Goal: Information Seeking & Learning: Find specific page/section

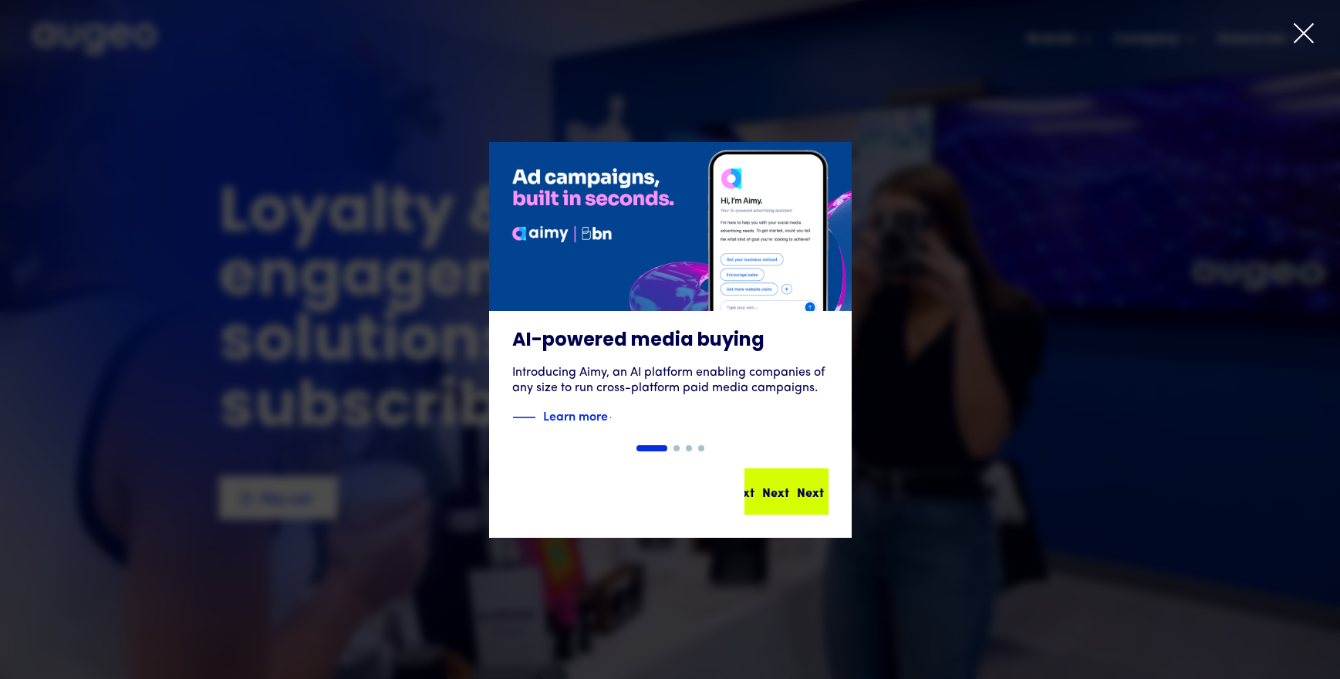
click at [797, 498] on div "Next" at bounding box center [810, 491] width 27 height 19
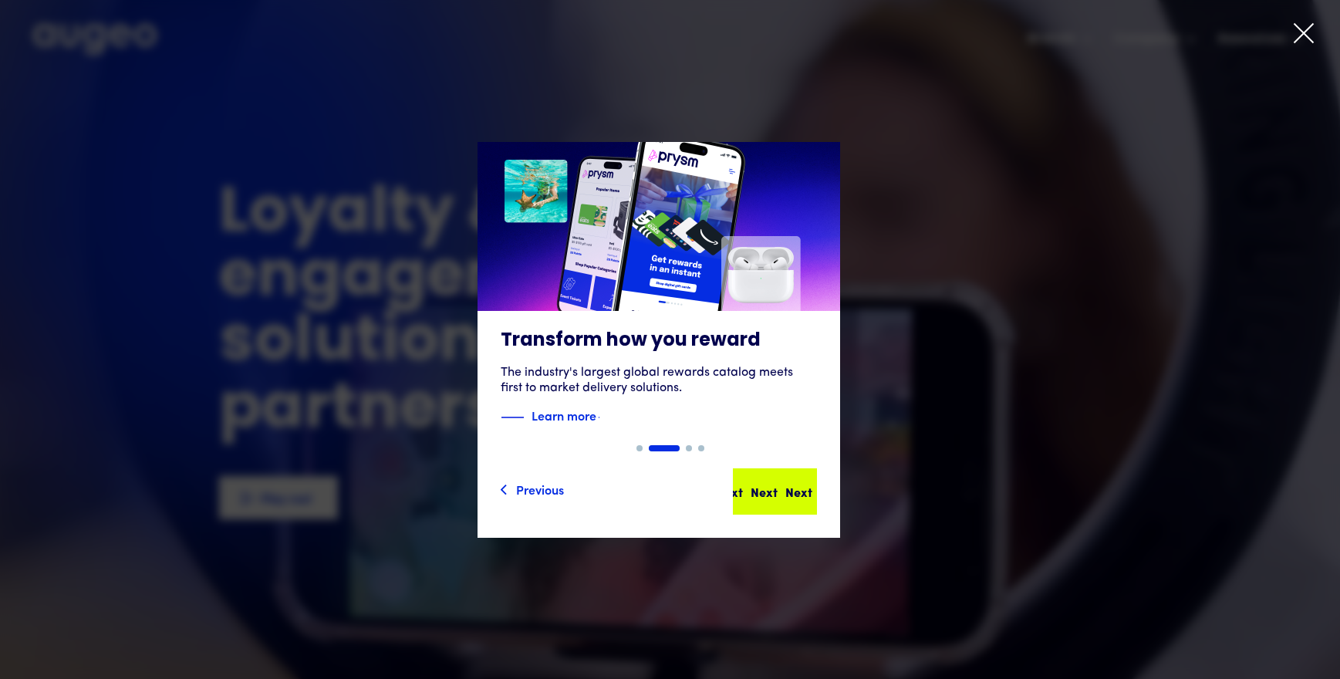
click at [791, 497] on div "Next Next Next Next" at bounding box center [781, 491] width 139 height 19
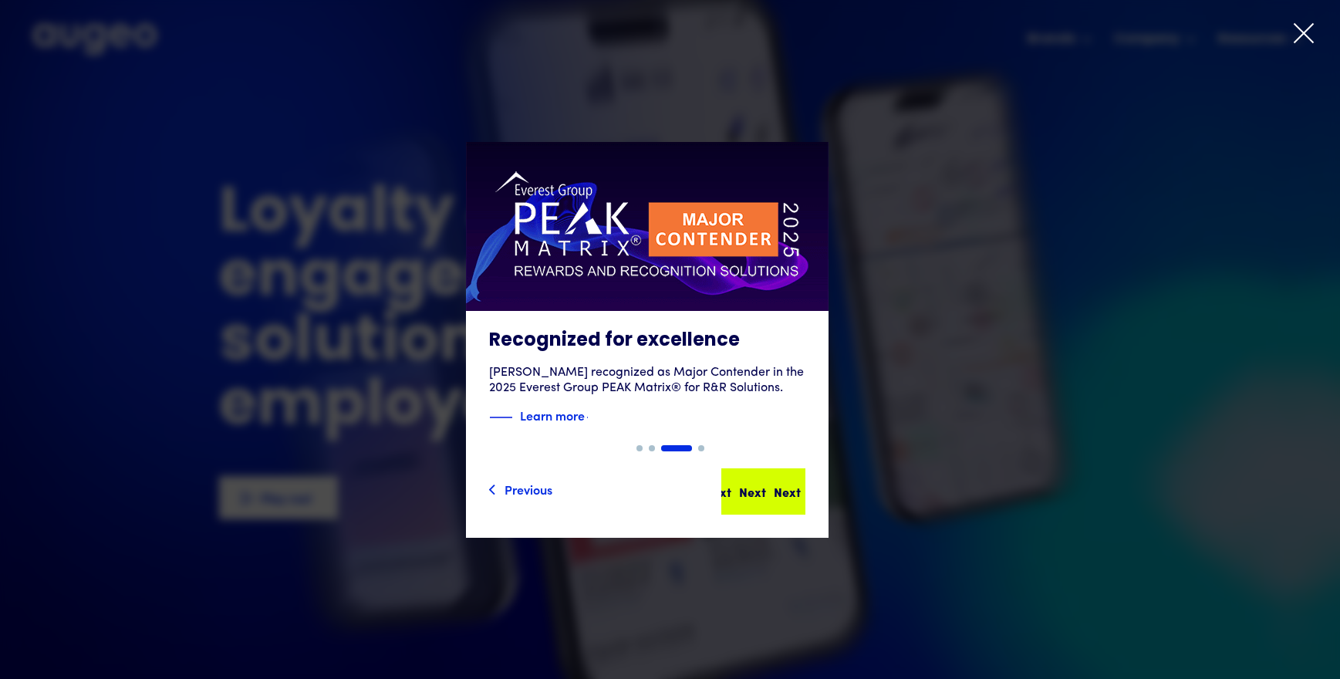
click at [782, 490] on div "Next Next Next Next" at bounding box center [769, 491] width 139 height 19
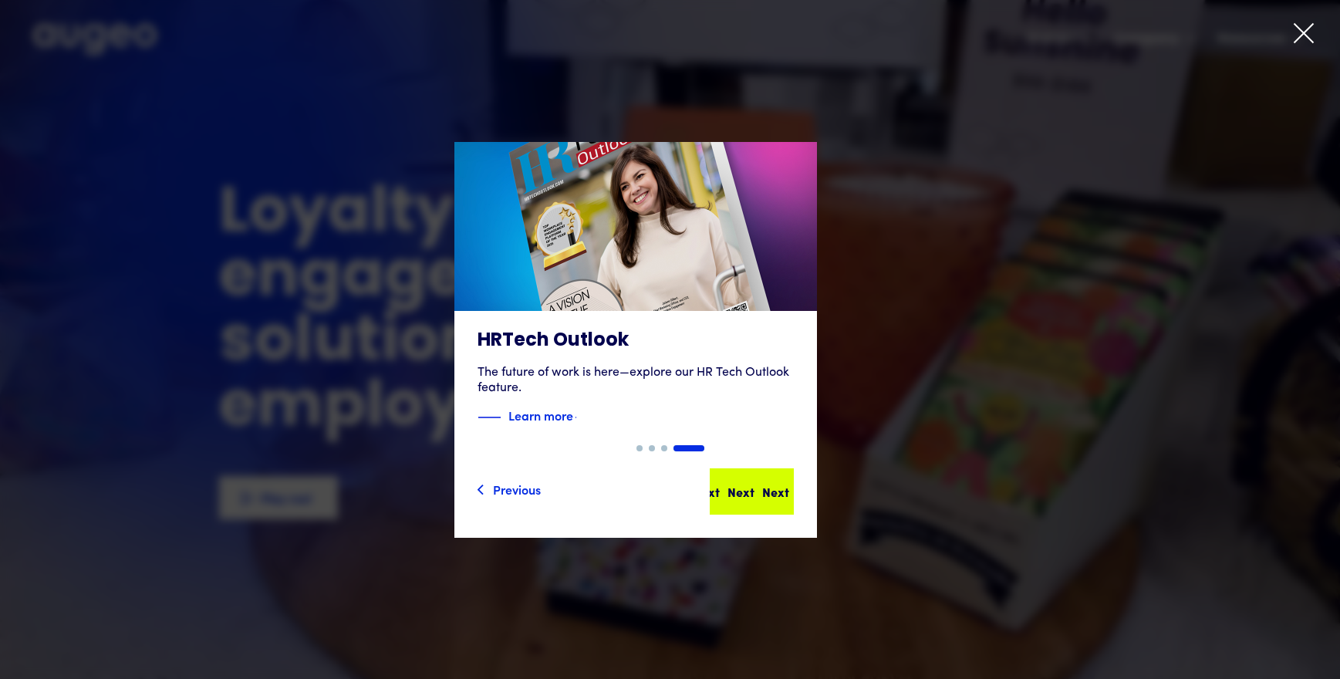
click at [775, 495] on div "Next Next Next Next" at bounding box center [758, 491] width 139 height 19
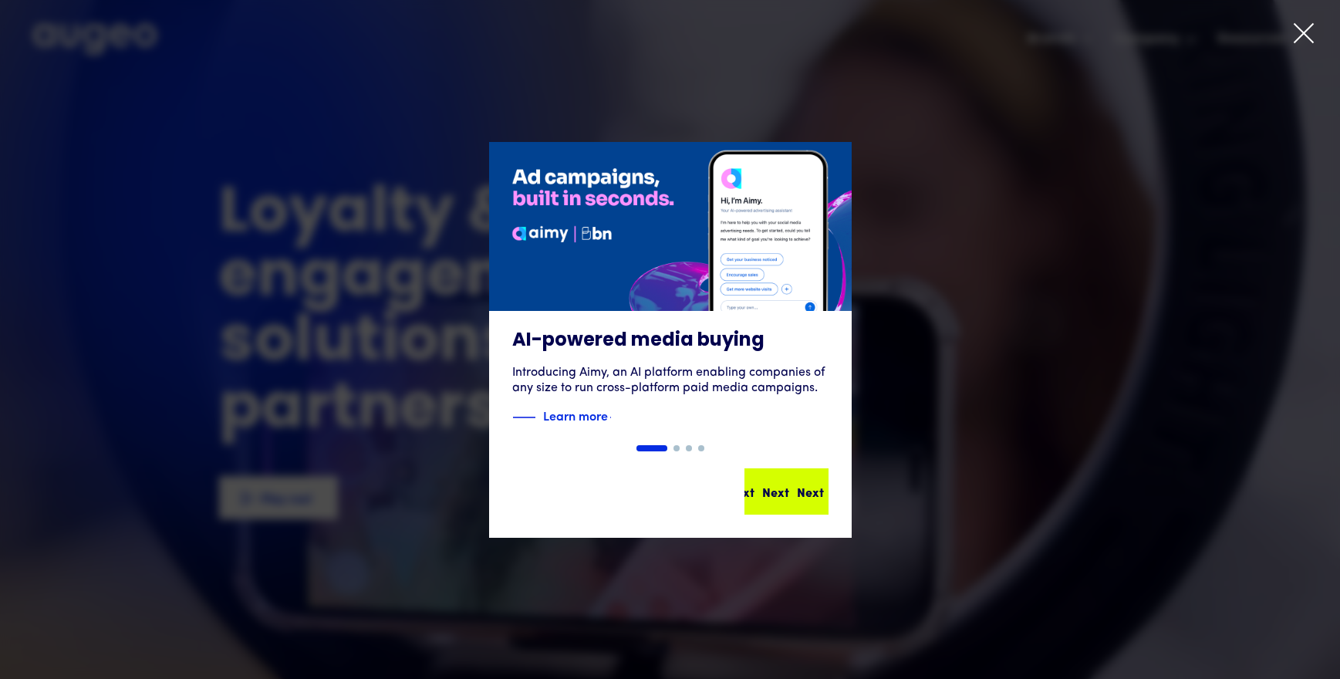
click at [773, 490] on div "Next" at bounding box center [775, 491] width 27 height 19
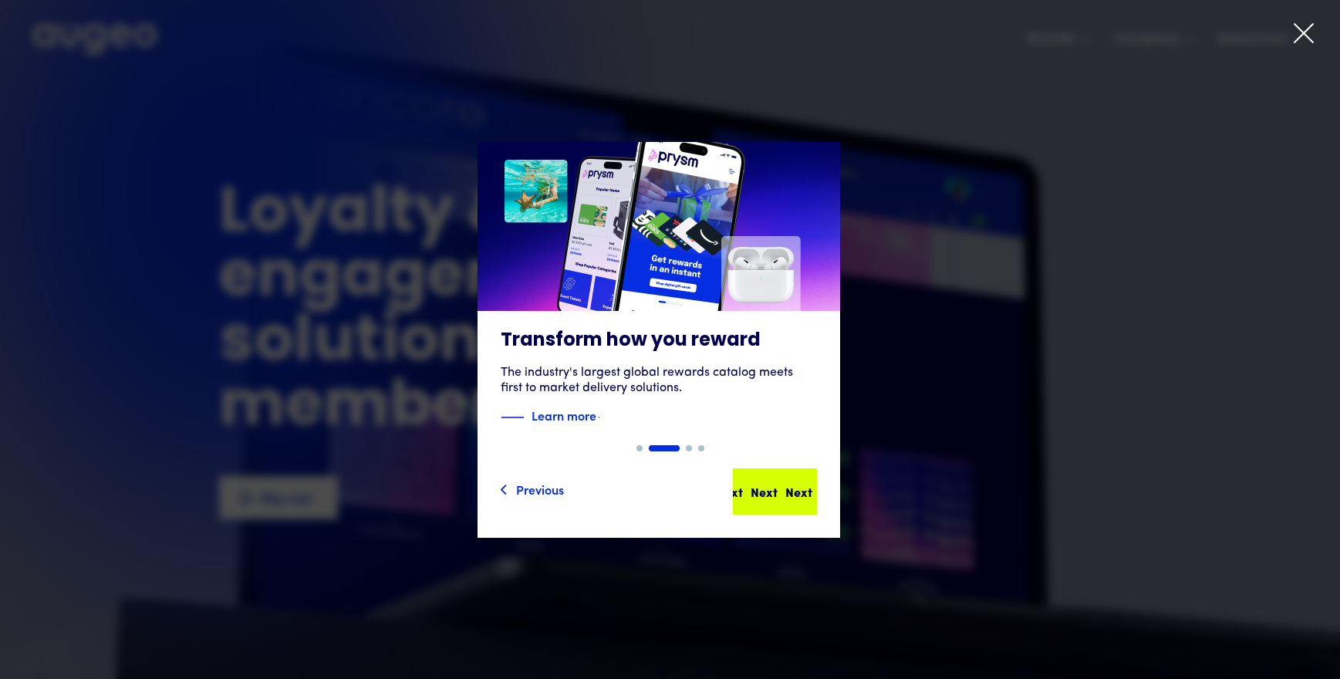
click at [785, 484] on div "Next" at bounding box center [798, 491] width 27 height 19
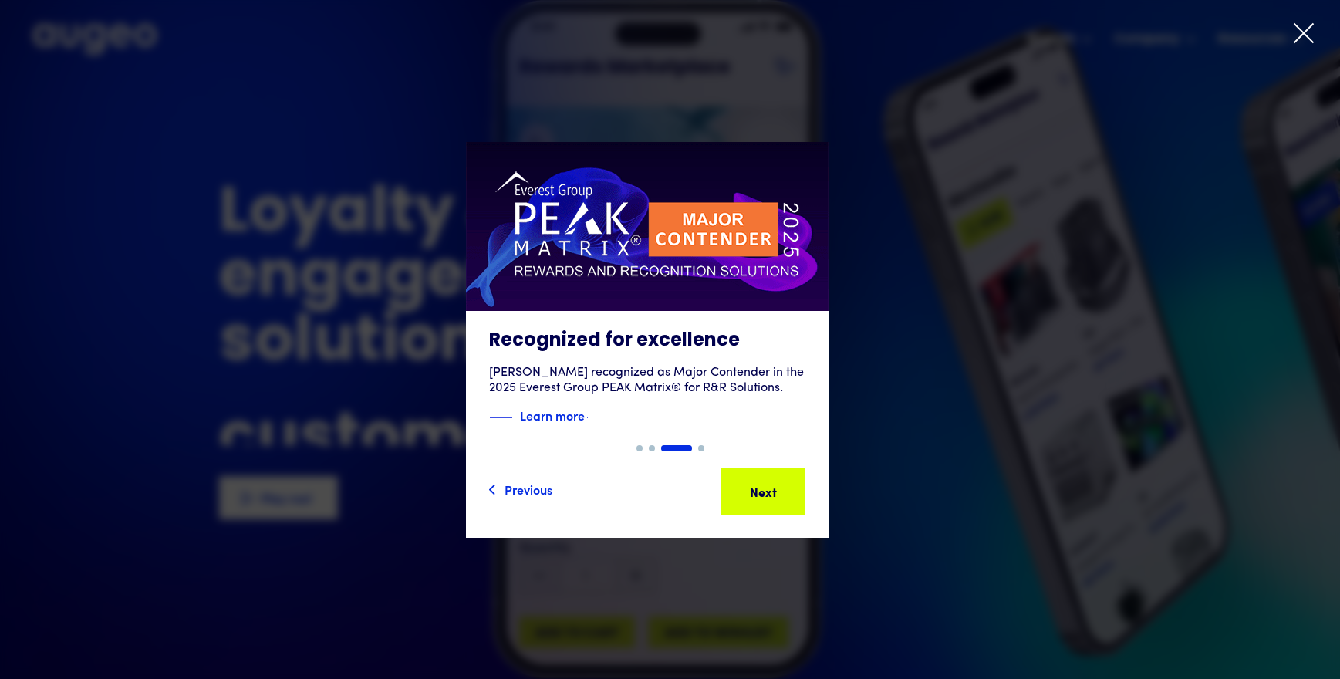
click at [771, 484] on div "Next Next Next Next" at bounding box center [769, 491] width 139 height 19
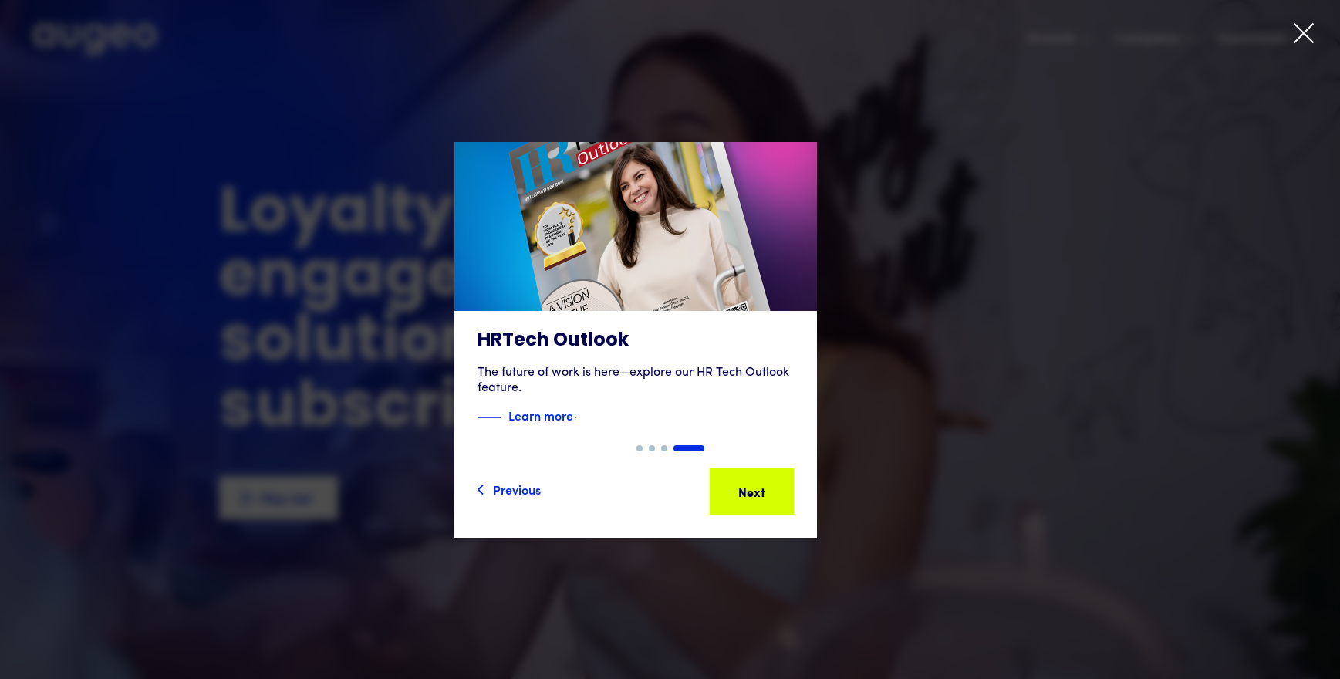
click at [1299, 52] on div at bounding box center [670, 339] width 1340 height 679
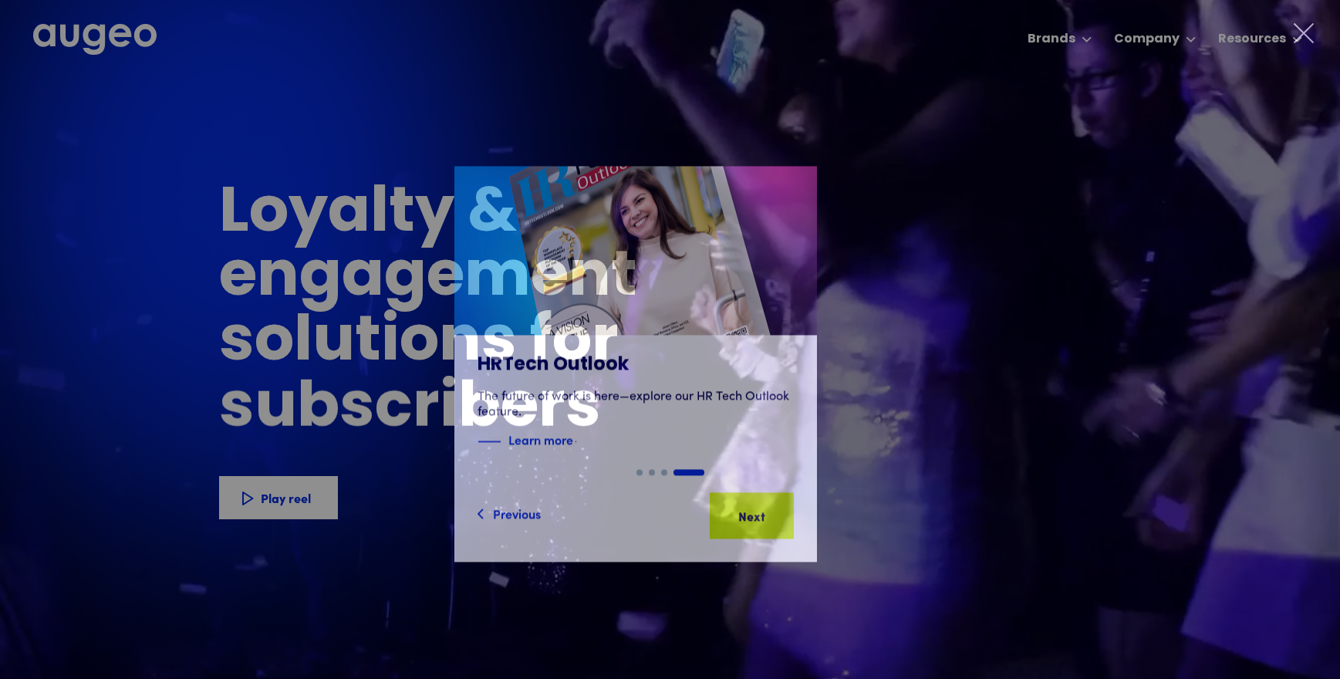
click at [1299, 39] on icon at bounding box center [1303, 33] width 19 height 19
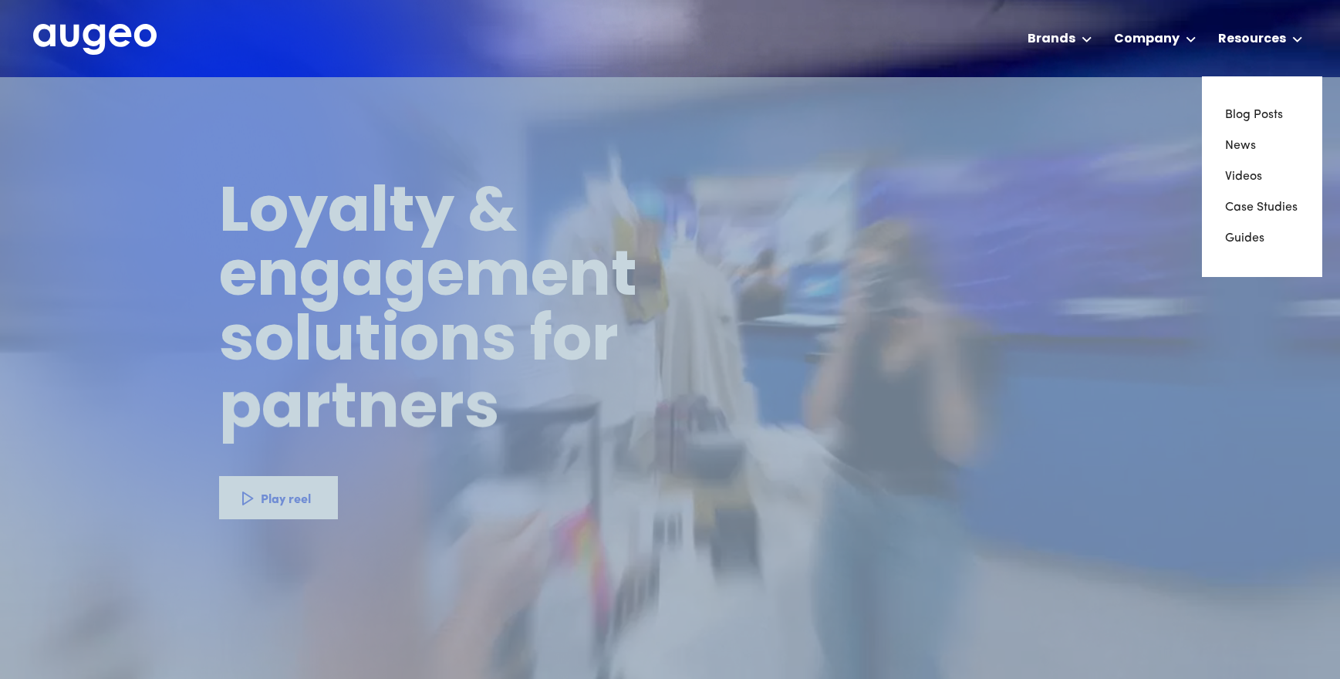
click at [1299, 39] on icon at bounding box center [1296, 39] width 8 height 5
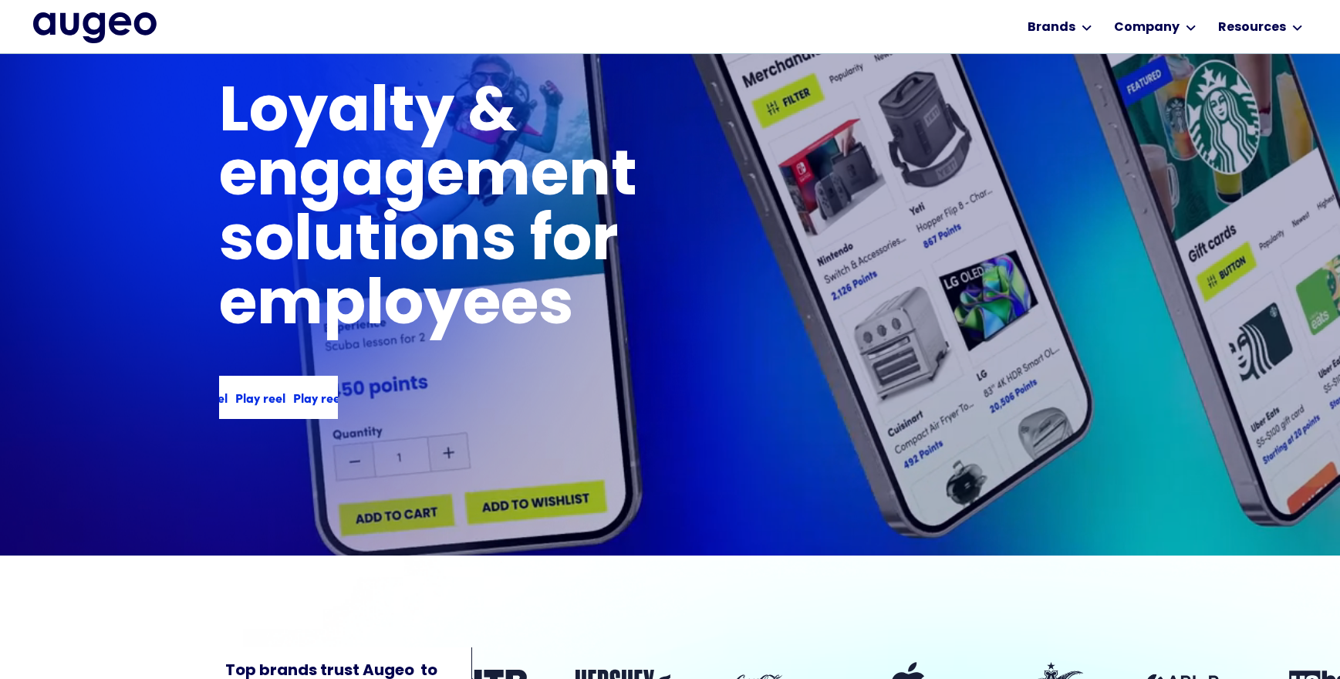
scroll to position [78, 0]
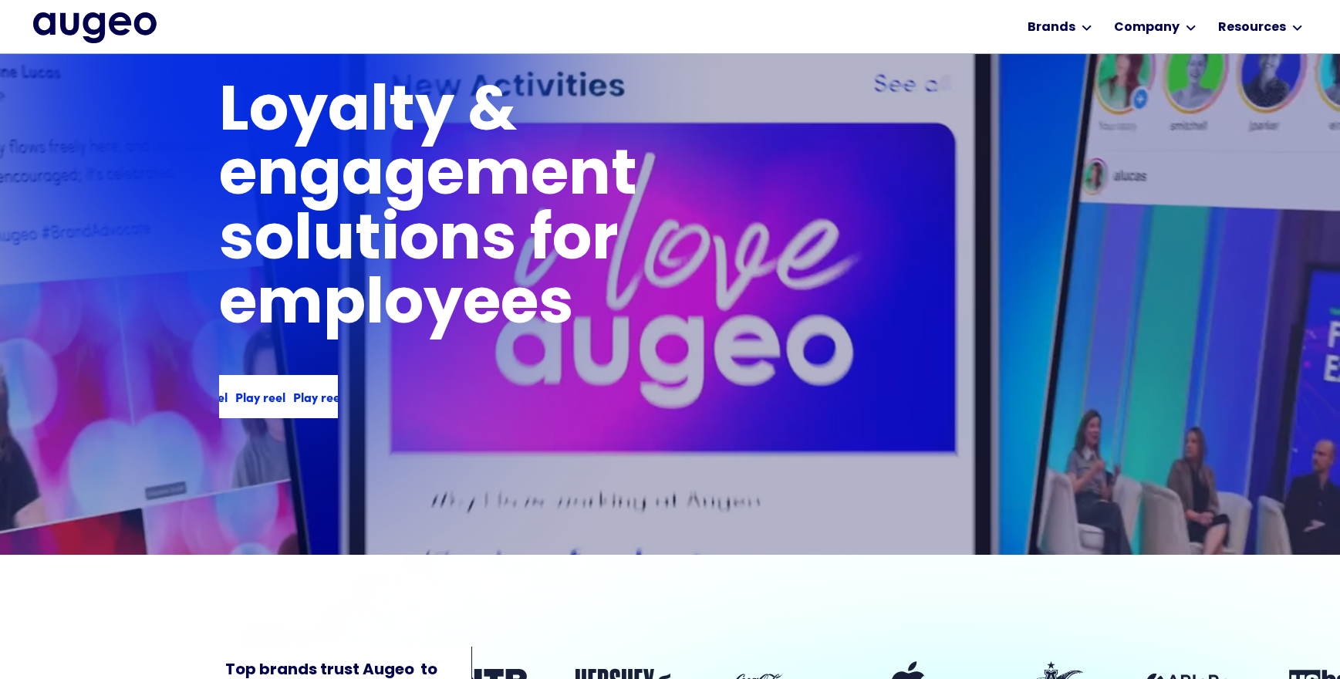
click at [311, 400] on div "Play reel" at bounding box center [315, 396] width 50 height 19
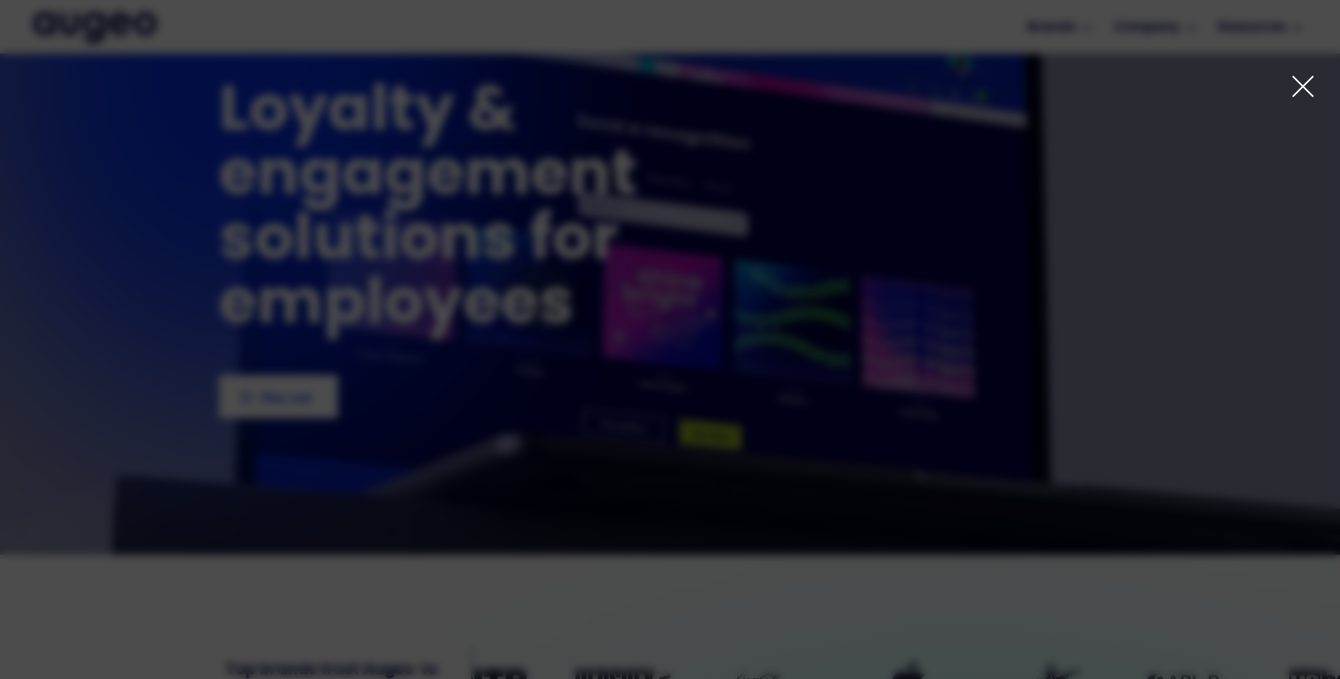
click at [1151, 298] on div at bounding box center [670, 339] width 1340 height 679
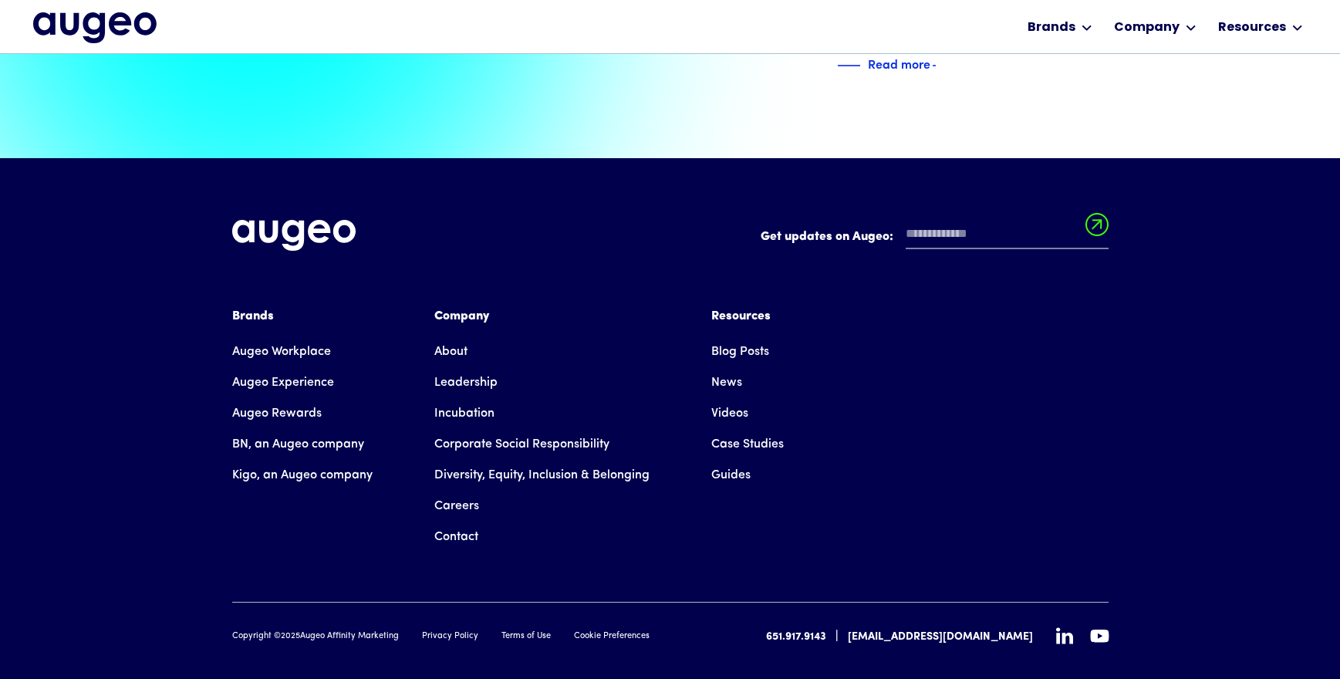
scroll to position [3533, 0]
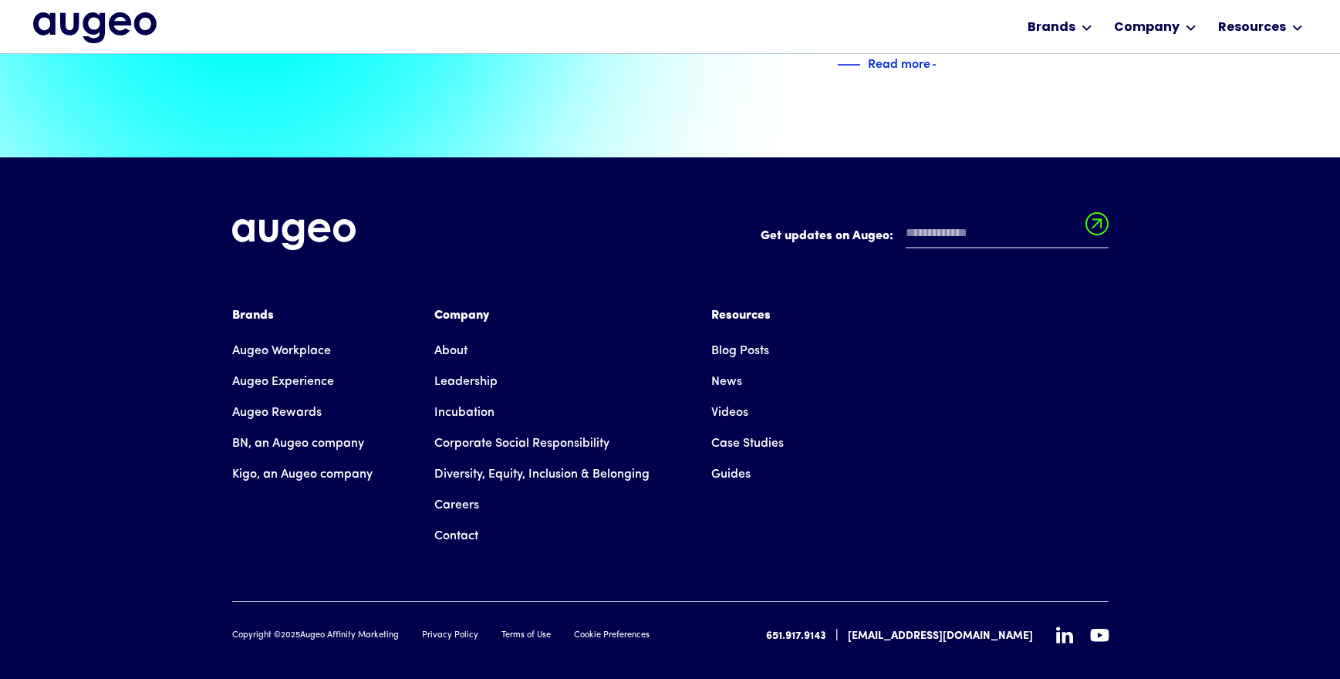
click at [470, 366] on link "Leadership" at bounding box center [465, 381] width 63 height 31
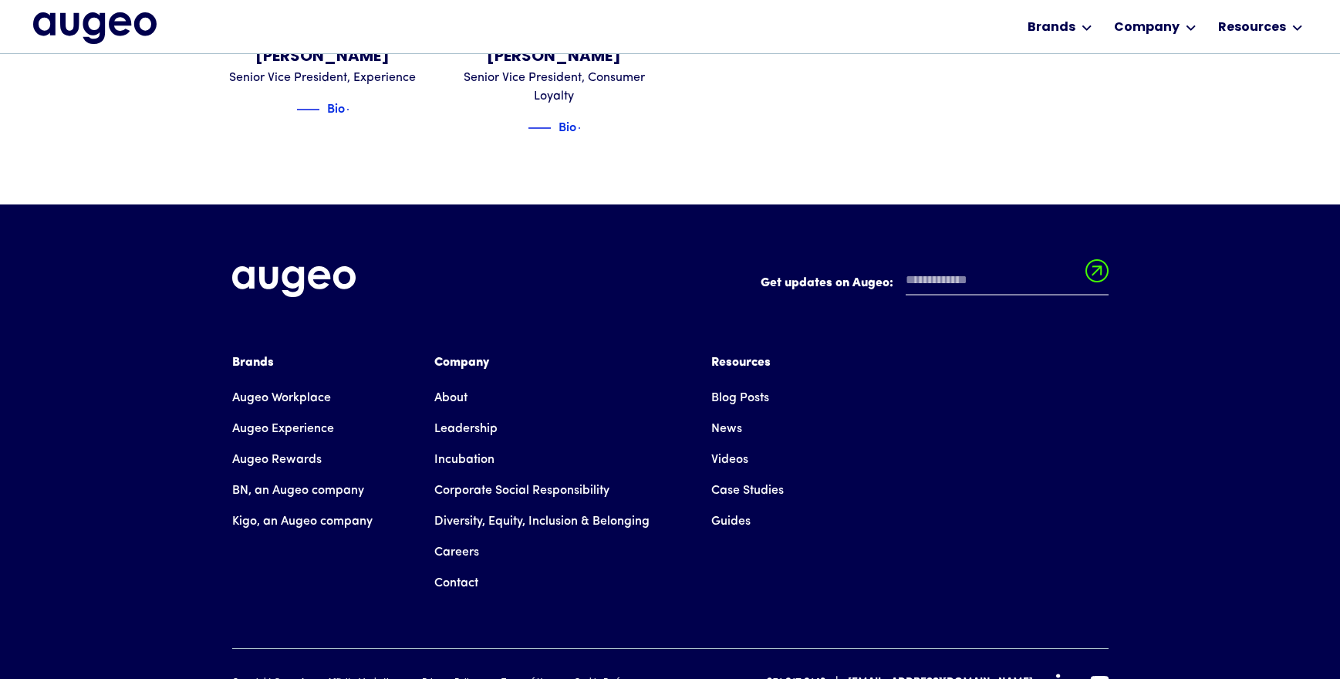
scroll to position [2254, 0]
click at [295, 382] on link "Augeo Workplace" at bounding box center [281, 397] width 99 height 31
